Goal: Transaction & Acquisition: Register for event/course

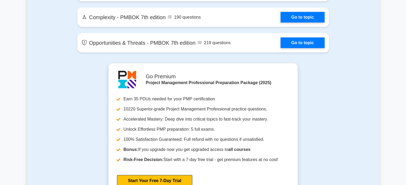
scroll to position [1381, 0]
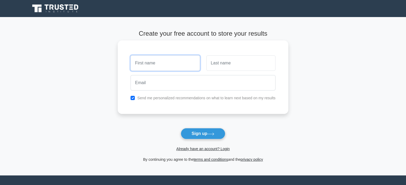
click at [161, 64] on input "text" at bounding box center [164, 62] width 69 height 15
type input "[PERSON_NAME]"
click at [226, 63] on input "text" at bounding box center [240, 62] width 69 height 15
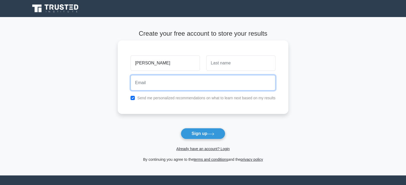
drag, startPoint x: 210, startPoint y: 81, endPoint x: 201, endPoint y: 83, distance: 9.9
click at [201, 83] on input "email" at bounding box center [202, 82] width 145 height 15
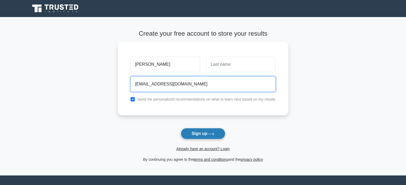
type input "Santhoshkamal1999@gmail.com"
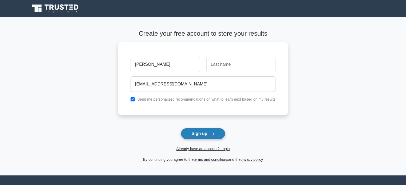
click at [196, 131] on button "Sign up" at bounding box center [203, 133] width 45 height 11
type input "Kamal"
click at [188, 139] on button "Sign up" at bounding box center [203, 133] width 45 height 11
